Goal: Information Seeking & Learning: Check status

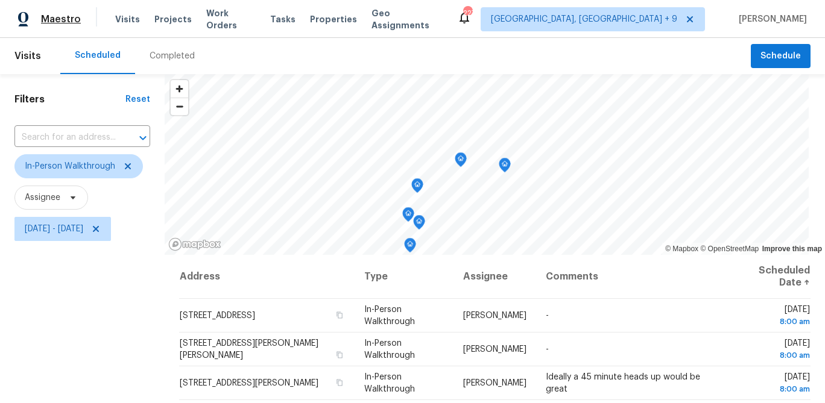
scroll to position [174, 0]
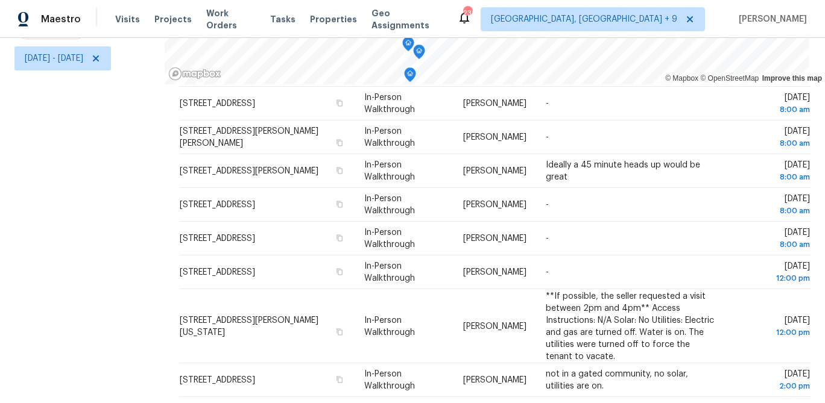
scroll to position [174, 0]
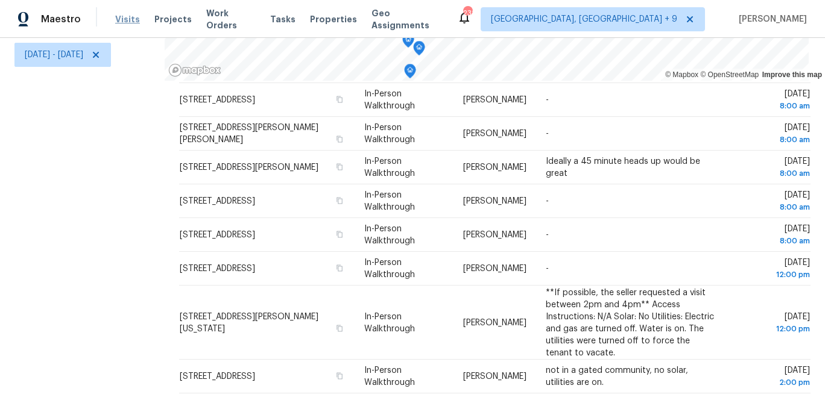
click at [124, 19] on span "Visits" at bounding box center [127, 19] width 25 height 12
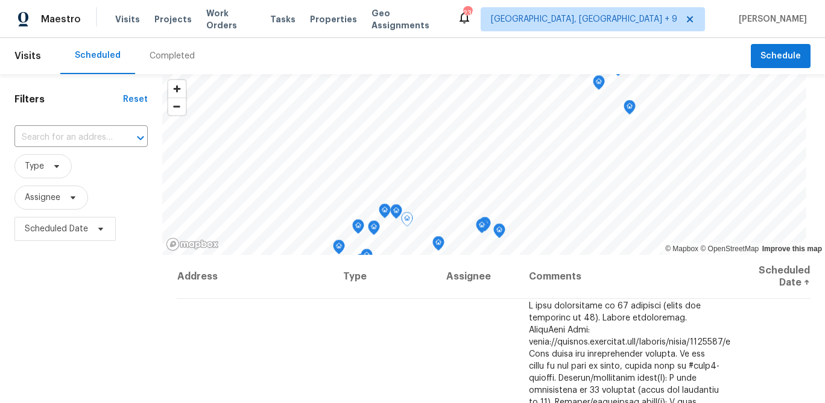
drag, startPoint x: 527, startPoint y: 382, endPoint x: 276, endPoint y: 236, distance: 289.4
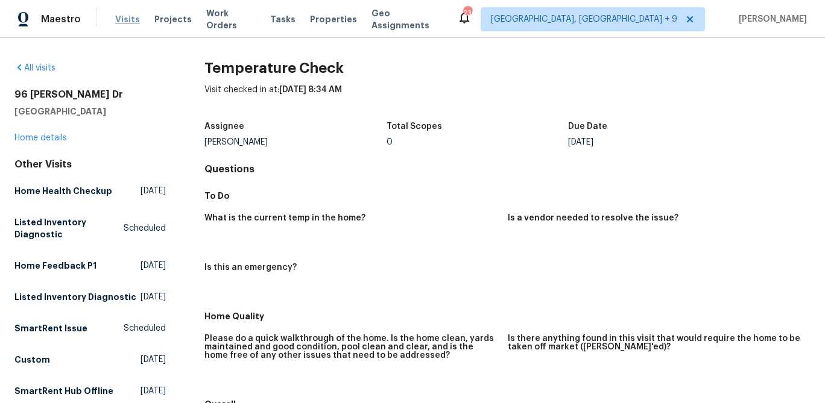
click at [132, 23] on span "Visits" at bounding box center [127, 19] width 25 height 12
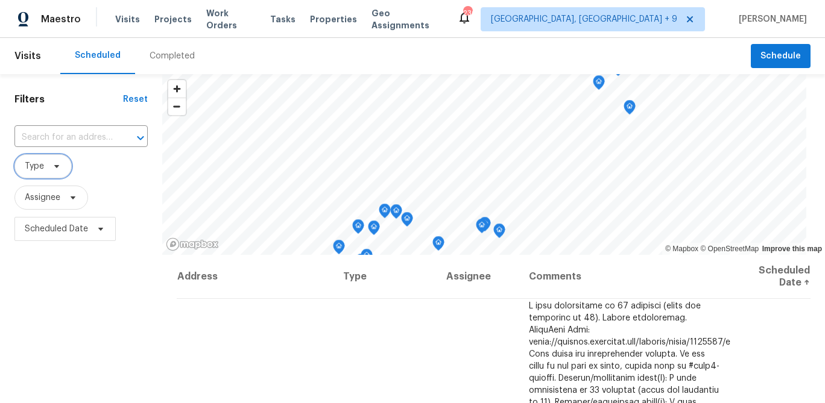
click at [51, 165] on span at bounding box center [54, 167] width 13 height 10
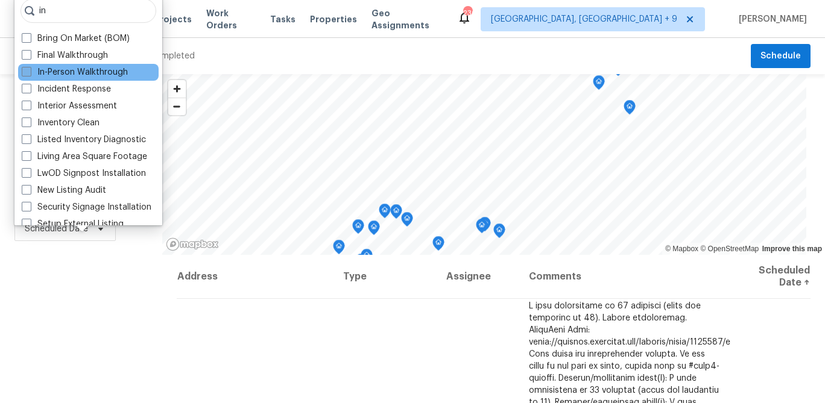
type input "in"
click at [72, 70] on label "In-Person Walkthrough" at bounding box center [75, 72] width 106 height 12
click at [30, 70] on input "In-Person Walkthrough" at bounding box center [26, 70] width 8 height 8
checkbox input "true"
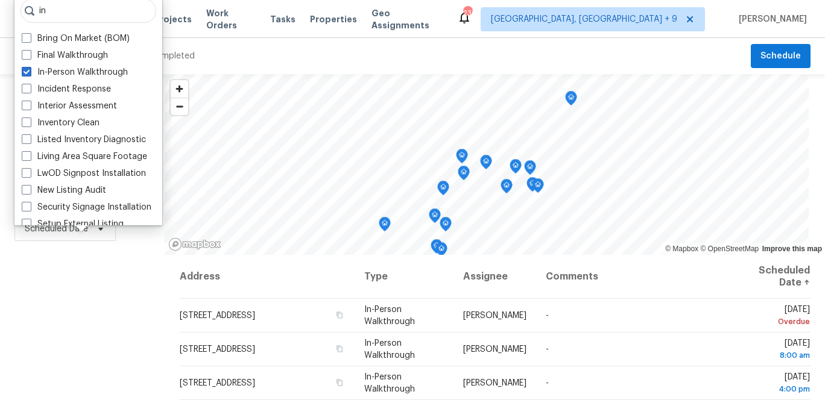
click at [37, 352] on div "Filters Reset ​ In-Person Walkthrough Assignee Scheduled Date" at bounding box center [82, 326] width 165 height 504
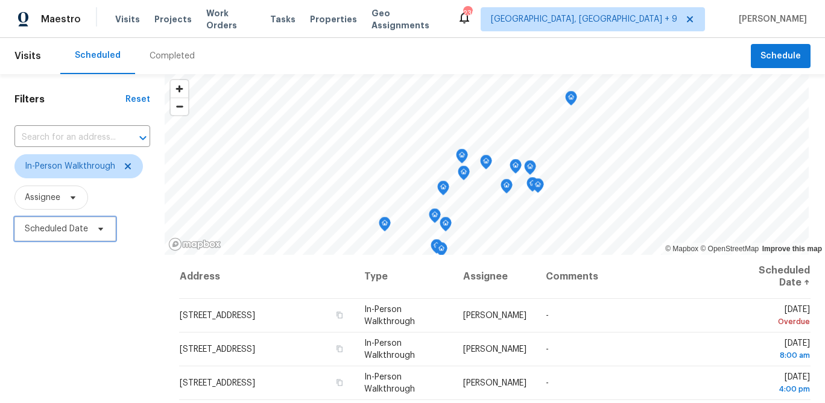
click at [66, 235] on span "Scheduled Date" at bounding box center [56, 229] width 63 height 12
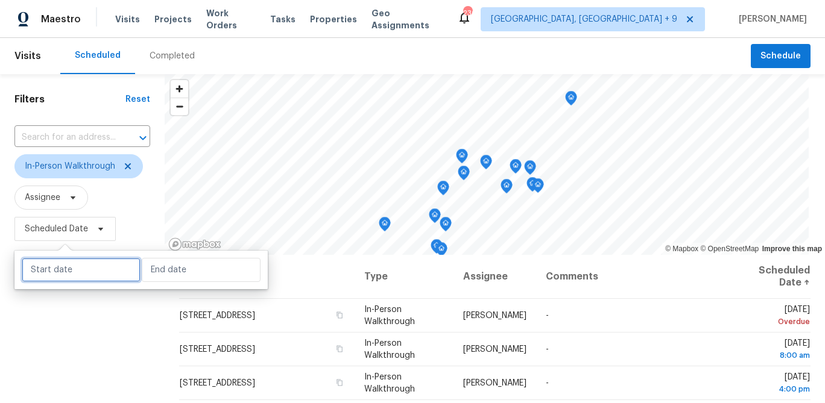
select select "9"
select select "2025"
select select "10"
select select "2025"
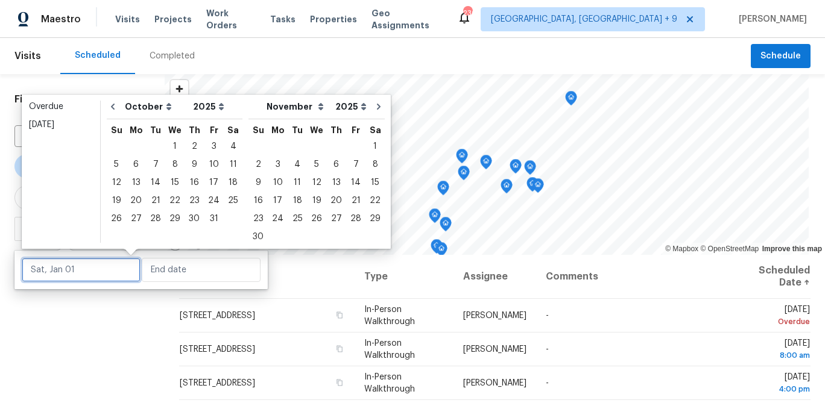
click at [62, 275] on input "text" at bounding box center [81, 270] width 119 height 24
click at [228, 150] on div "4" at bounding box center [233, 146] width 19 height 17
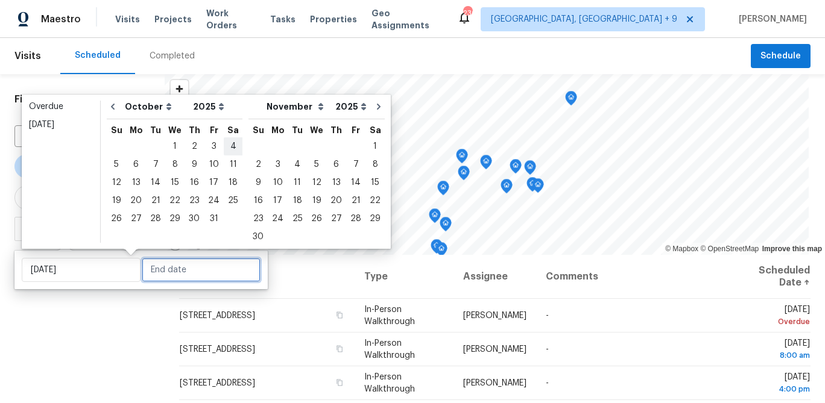
type input "[DATE]"
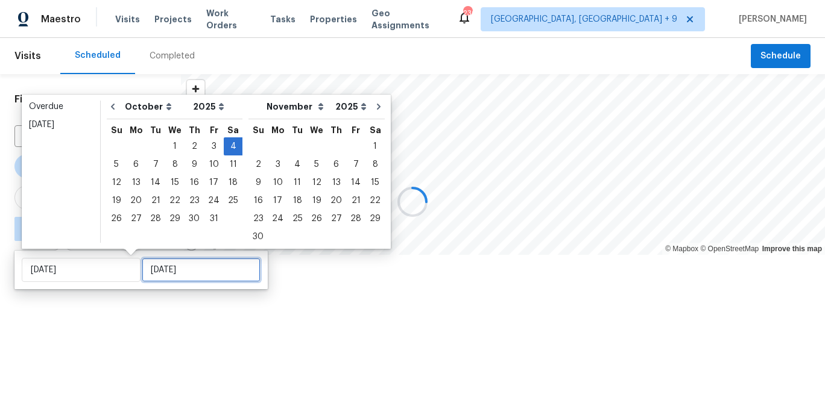
type input "Thu, Oct 30"
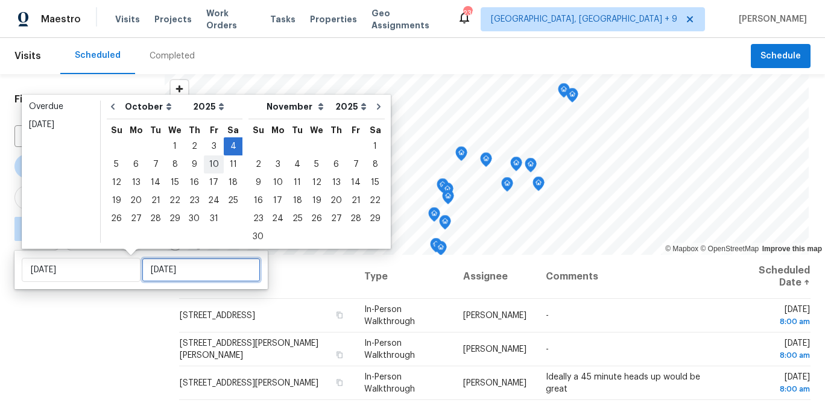
type input "Fri, Oct 10"
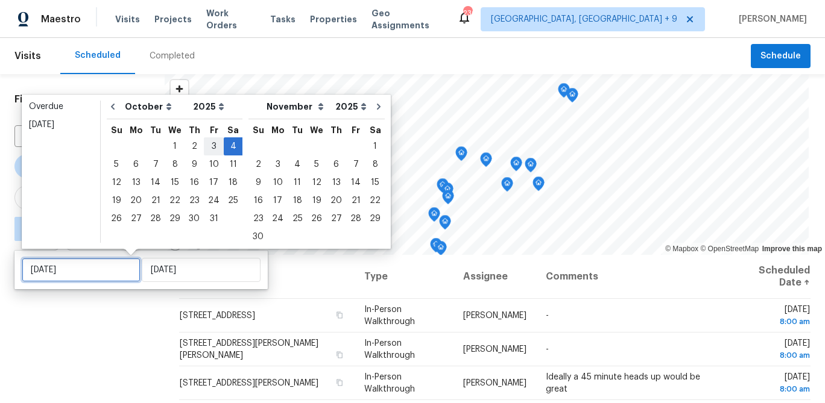
type input "Fri, Oct 03"
type input "[DATE]"
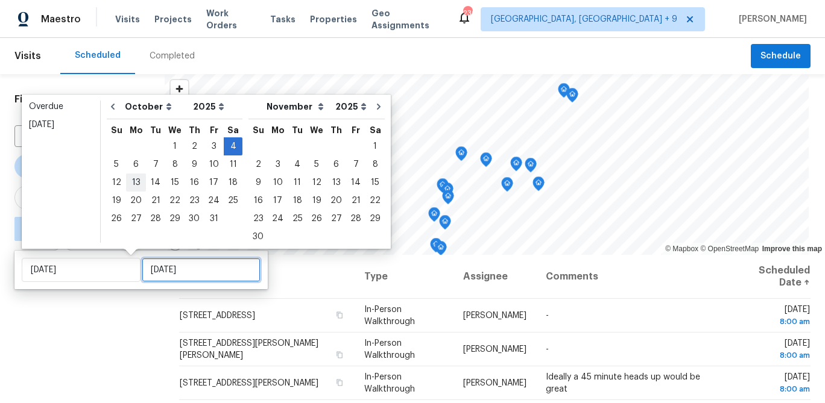
type input "[DATE]"
click at [116, 168] on div "5" at bounding box center [116, 164] width 19 height 17
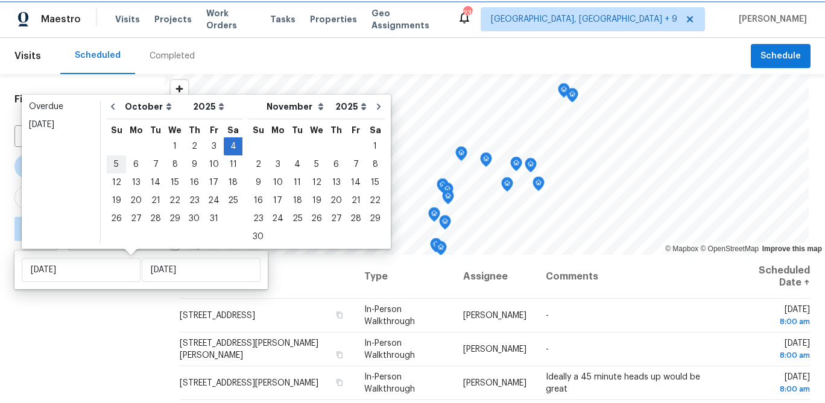
type input "Sun, Oct 05"
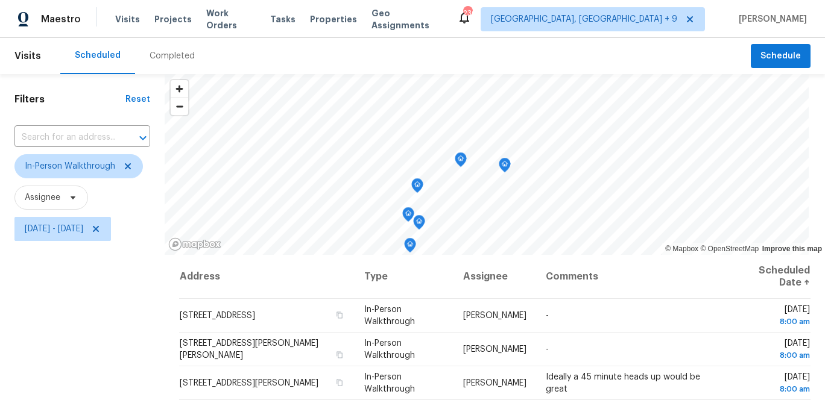
click at [130, 375] on div "Filters Reset ​ In-Person Walkthrough Assignee Sat, Oct 04 - Sun, Oct 05" at bounding box center [82, 326] width 165 height 504
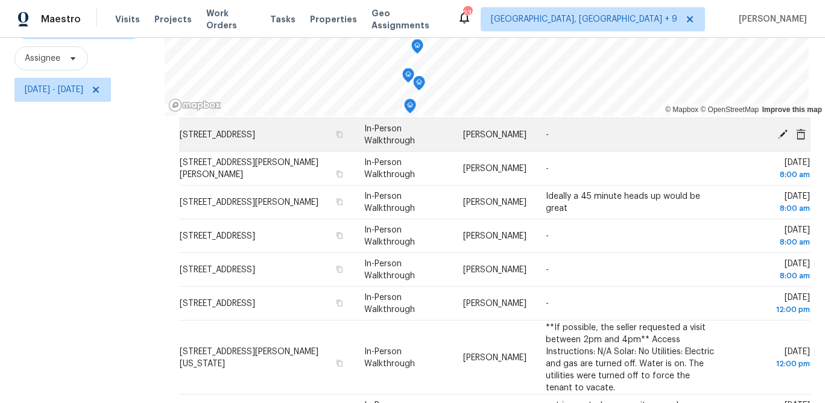
scroll to position [174, 0]
